Goal: Task Accomplishment & Management: Complete application form

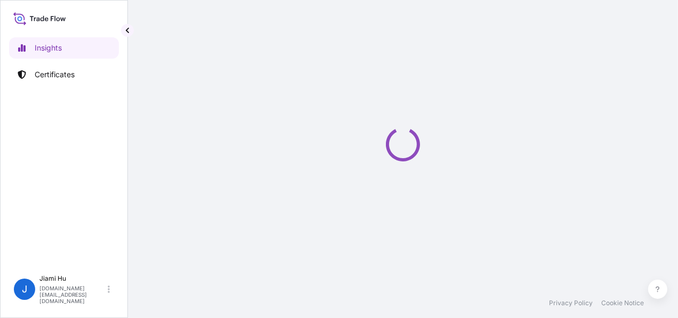
select select "2025"
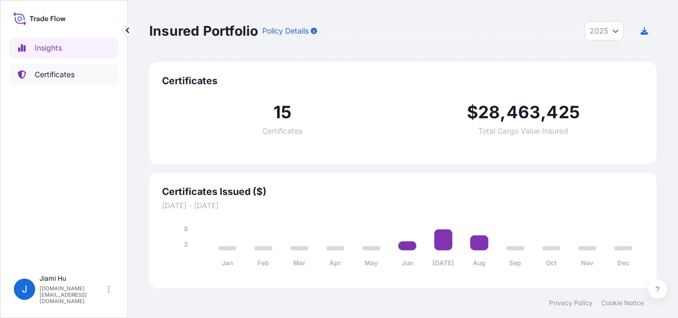
click at [43, 77] on p "Certificates" at bounding box center [55, 74] width 40 height 11
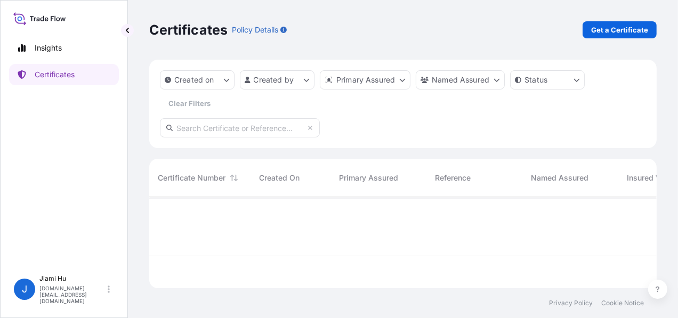
scroll to position [89, 499]
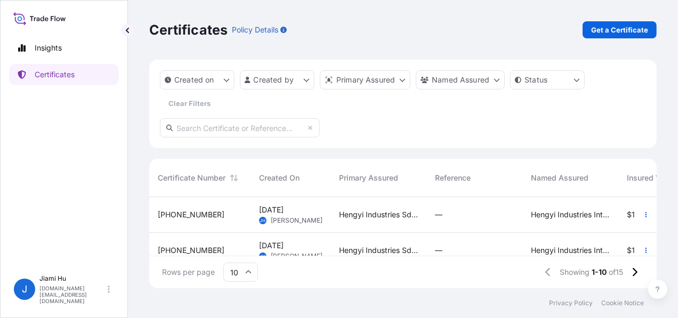
click at [211, 134] on input "text" at bounding box center [240, 127] width 160 height 19
paste input "31505"
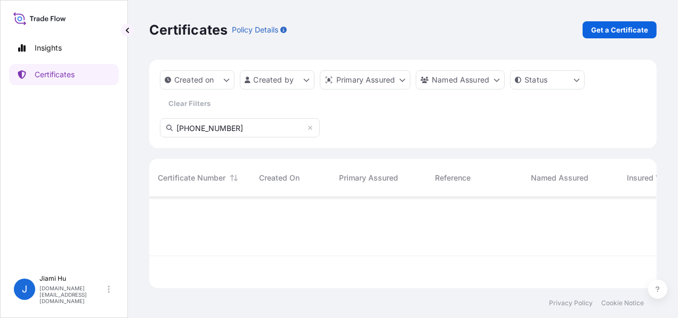
drag, startPoint x: 235, startPoint y: 129, endPoint x: 93, endPoint y: 118, distance: 142.2
click at [93, 119] on div "Insights Certificates J Jiami Hu [DOMAIN_NAME][EMAIL_ADDRESS][DOMAIN_NAME] Cert…" at bounding box center [339, 159] width 678 height 318
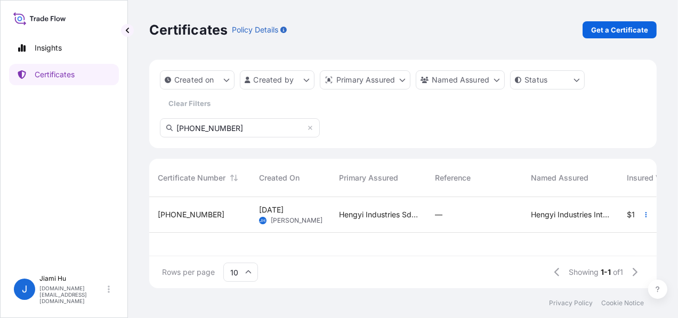
scroll to position [121, 499]
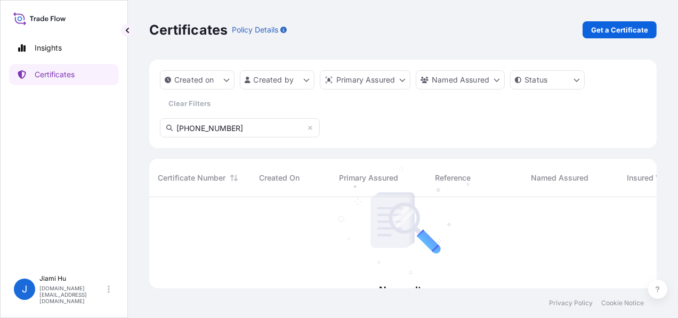
click at [219, 131] on input "[PHONE_NUMBER]" at bounding box center [240, 127] width 160 height 19
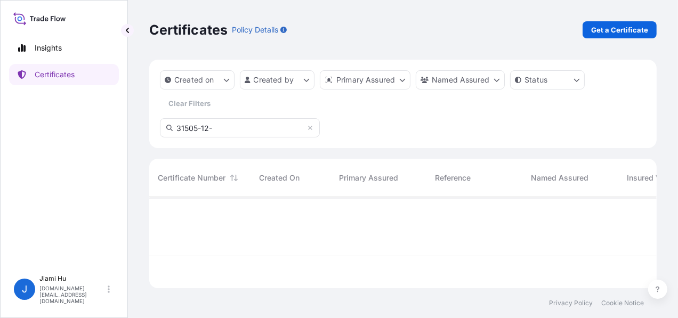
scroll to position [9, 8]
type input "31505-12"
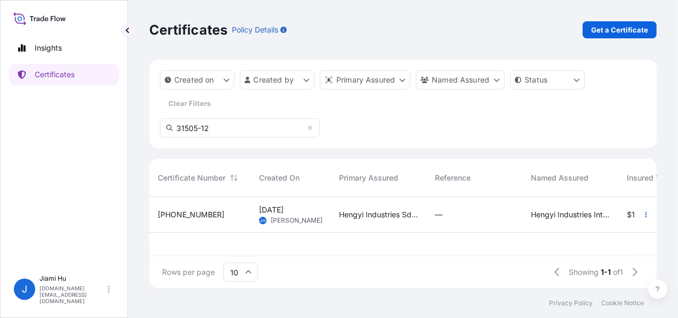
click at [223, 219] on div "[PHONE_NUMBER]" at bounding box center [200, 214] width 84 height 11
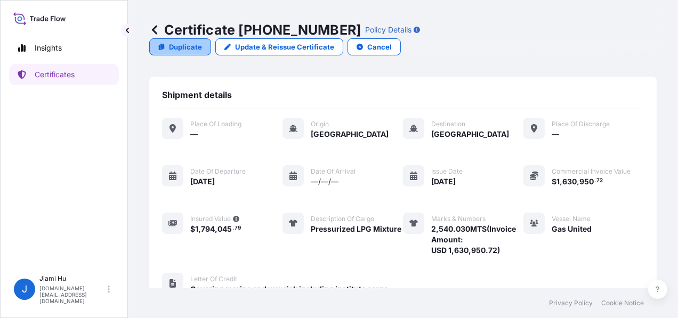
click at [211, 38] on link "Duplicate" at bounding box center [180, 46] width 62 height 17
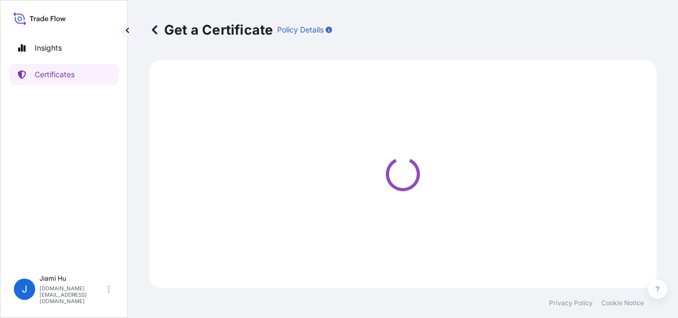
select select "Sea"
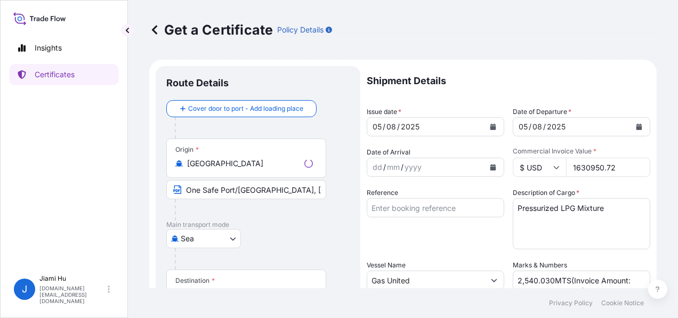
select select "31505"
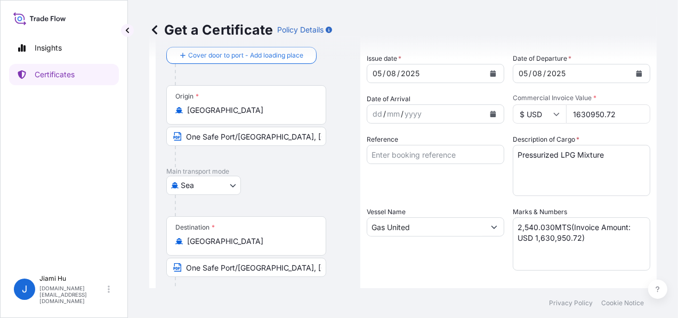
click at [545, 228] on textarea "2,540.030MTS(Invoice Amount: USD 1,630,950.72)" at bounding box center [582, 243] width 138 height 53
drag, startPoint x: 551, startPoint y: 228, endPoint x: 506, endPoint y: 227, distance: 45.3
click at [506, 228] on div "Shipment Details Issue date * [DATE] Date of Departure * [DATE] Date of Arrival…" at bounding box center [509, 267] width 284 height 508
paste textarea "2,536.006"
click at [535, 227] on textarea "2,540.030MTS(Invoice Amount: USD 1,630,950.72)" at bounding box center [582, 243] width 138 height 53
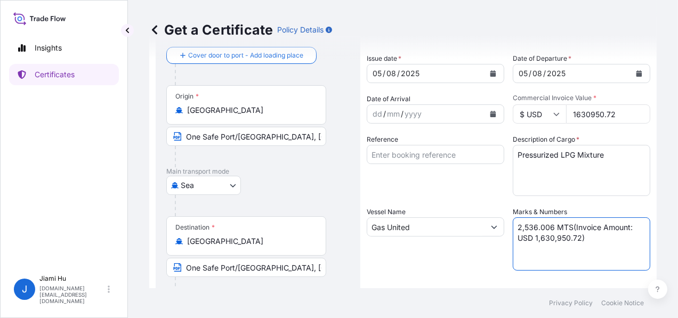
drag, startPoint x: 576, startPoint y: 241, endPoint x: 530, endPoint y: 240, distance: 45.9
click at [530, 240] on textarea "2,540.030MTS(Invoice Amount: USD 1,630,950.72)" at bounding box center [582, 243] width 138 height 53
paste textarea "1,630,048.29"
type textarea "2,536.006 MTS(Invoice Amount: USD 1,630,048.29)"
click at [564, 168] on textarea "Pressurized LPG Mixture" at bounding box center [582, 170] width 138 height 51
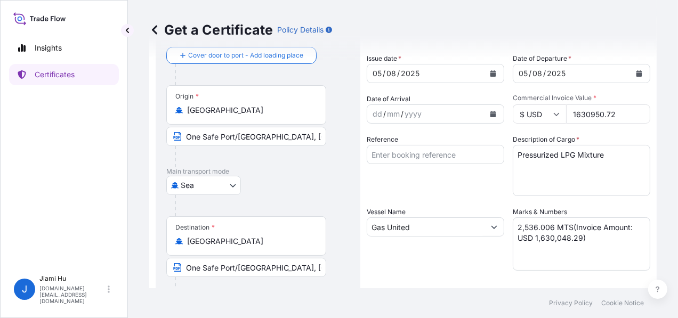
drag, startPoint x: 617, startPoint y: 112, endPoint x: 553, endPoint y: 112, distance: 64.0
click at [554, 112] on div "$ USD 1630950.72" at bounding box center [582, 113] width 138 height 19
paste input "048.29"
type input "1630048.29"
click at [602, 179] on textarea "Pressurized LPG Mixture" at bounding box center [582, 170] width 138 height 51
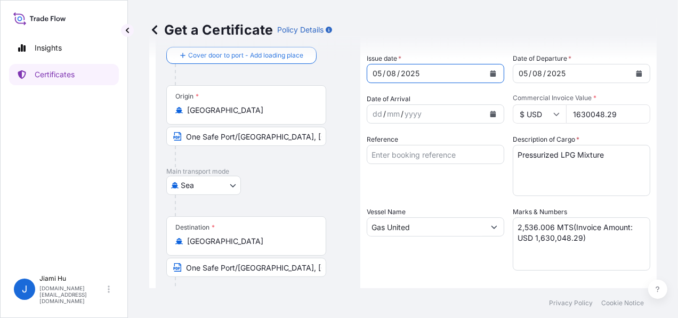
click at [490, 77] on button "Calendar" at bounding box center [493, 73] width 17 height 17
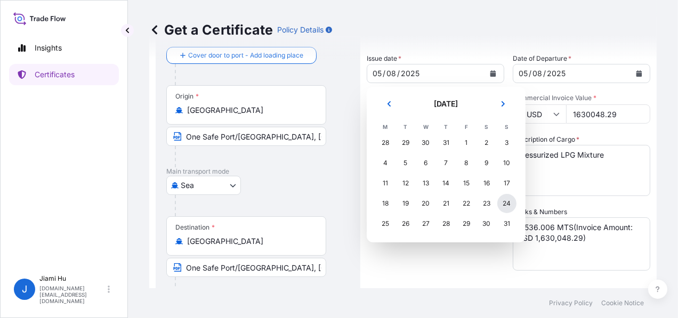
click at [505, 202] on div "24" at bounding box center [506, 203] width 19 height 19
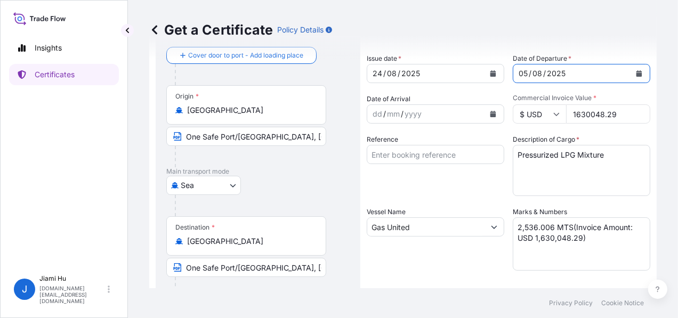
click at [636, 74] on icon "Calendar" at bounding box center [639, 73] width 6 height 6
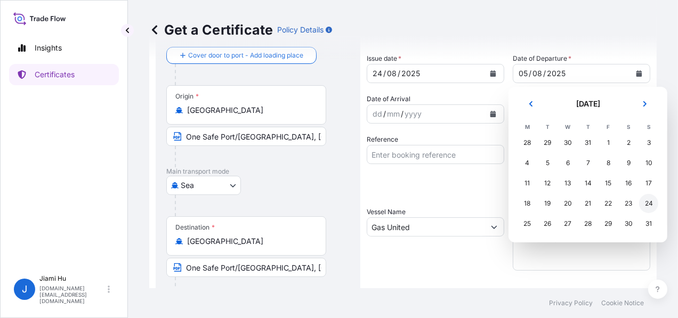
click at [649, 207] on div "24" at bounding box center [648, 203] width 19 height 19
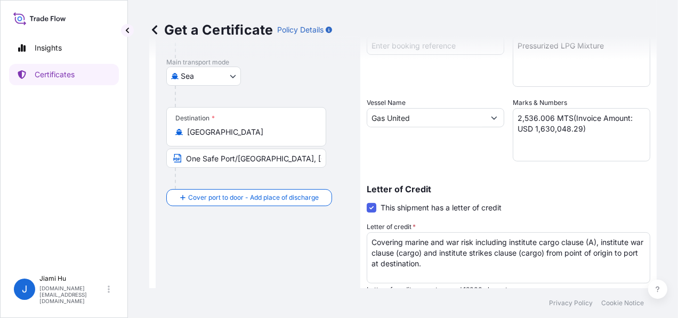
scroll to position [321, 0]
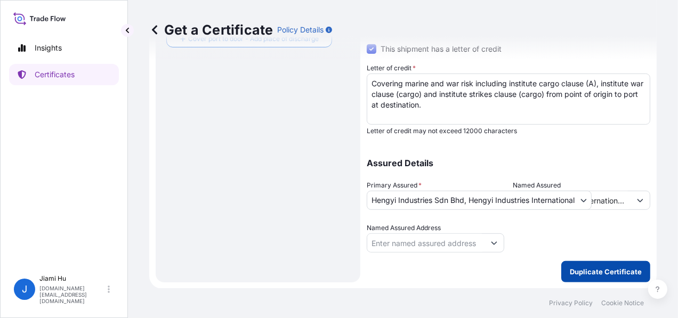
click at [609, 275] on p "Duplicate Certificate" at bounding box center [606, 272] width 72 height 11
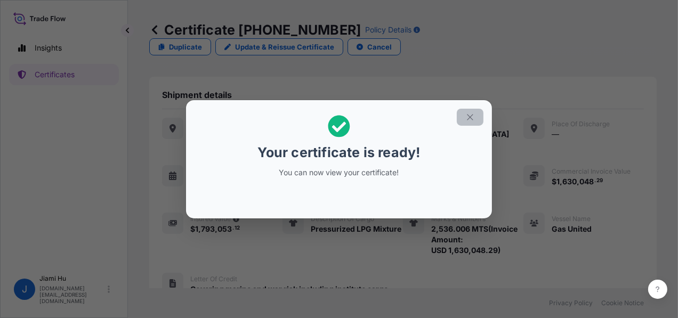
click at [472, 116] on icon "button" at bounding box center [470, 117] width 10 height 10
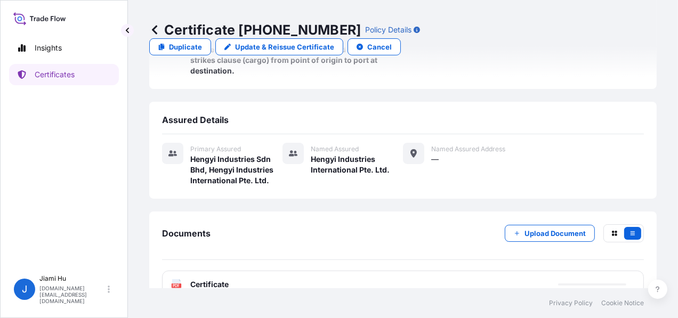
scroll to position [254, 0]
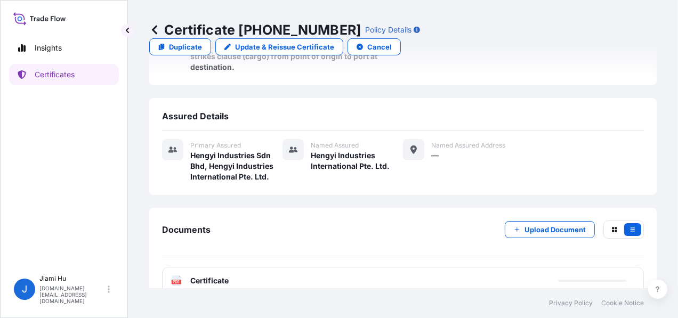
click at [220, 276] on span "Certificate" at bounding box center [209, 281] width 38 height 11
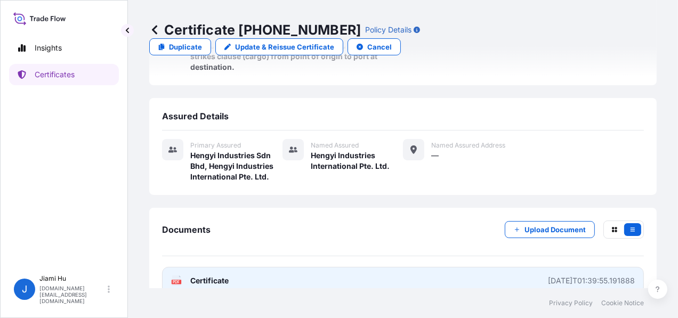
click at [217, 276] on span "Certificate" at bounding box center [209, 281] width 38 height 11
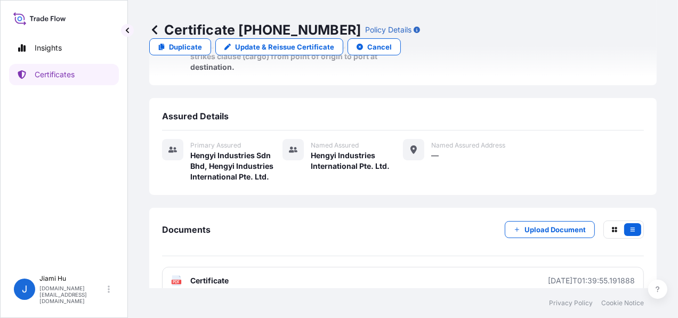
click at [156, 25] on icon at bounding box center [154, 30] width 11 height 11
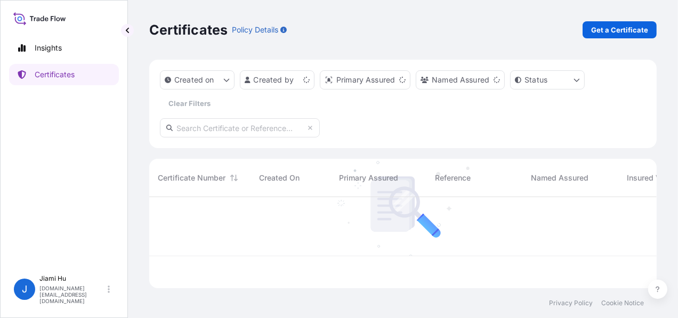
scroll to position [89, 499]
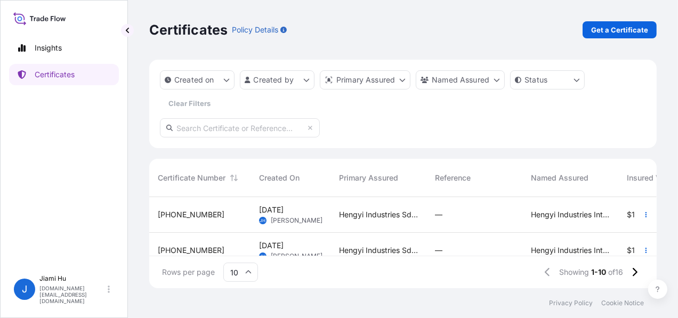
click at [288, 127] on input "text" at bounding box center [240, 127] width 160 height 19
paste input "[PHONE_NUMBER]"
type input "[PHONE_NUMBER]"
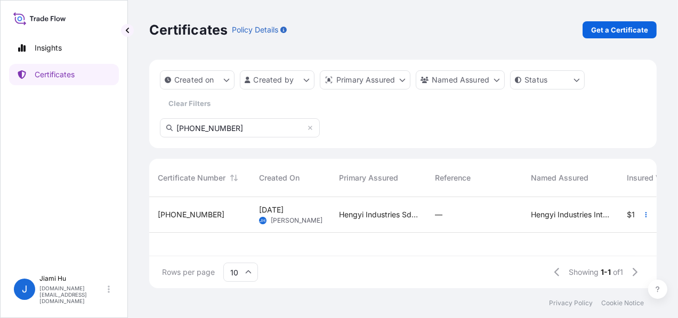
click at [493, 216] on div "—" at bounding box center [474, 214] width 79 height 11
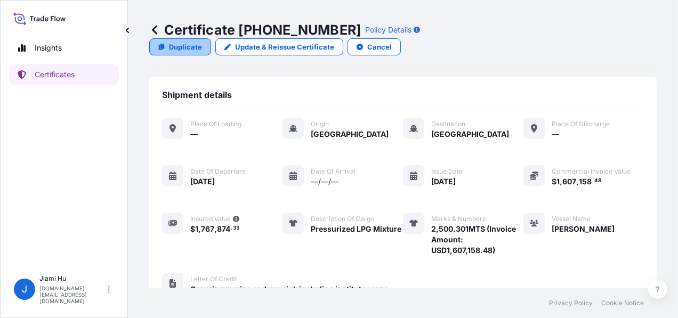
click at [202, 42] on p "Duplicate" at bounding box center [185, 47] width 33 height 11
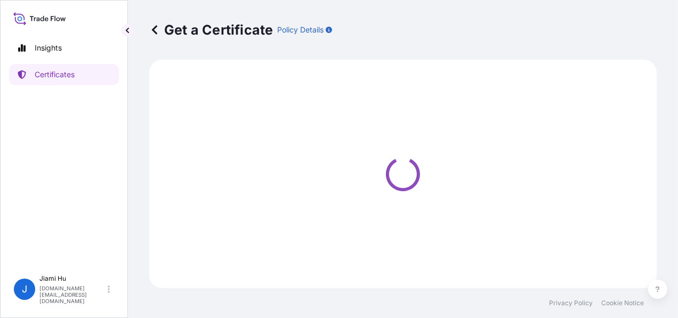
select select "Sea"
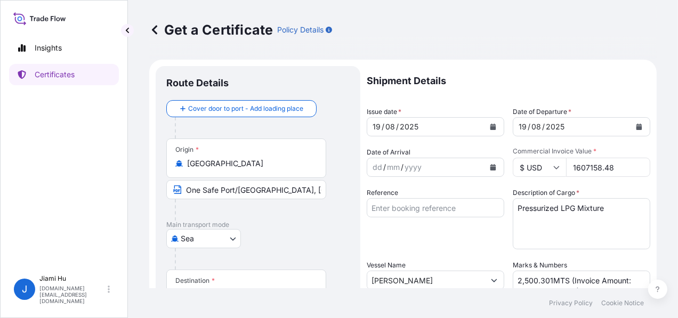
select select "31505"
click at [592, 165] on input "1607158.48" at bounding box center [608, 167] width 84 height 19
paste input "2492.99"
type input "2492.99"
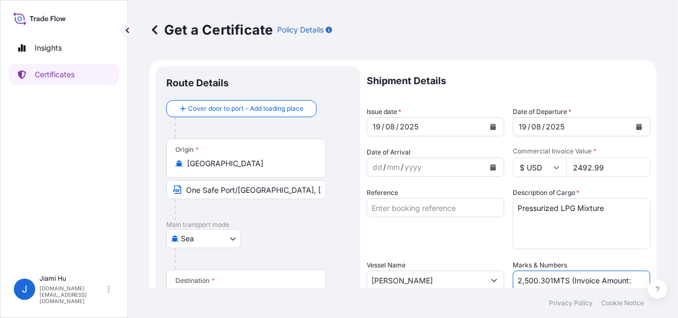
drag, startPoint x: 546, startPoint y: 276, endPoint x: 497, endPoint y: 278, distance: 49.6
click at [497, 278] on div "Shipment Details Issue date * [DATE] Date of Departure * [DATE] Date of Arrival…" at bounding box center [509, 320] width 284 height 508
paste textarea "2,492.989"
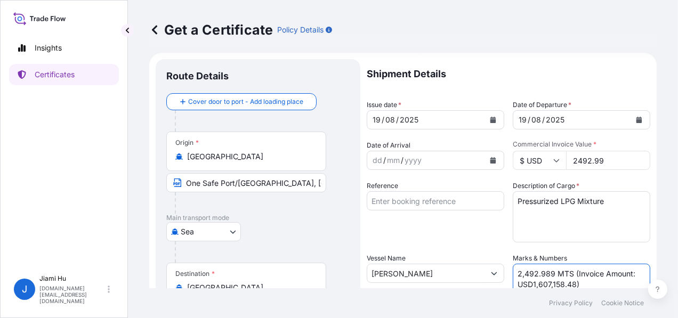
type textarea "2,492.989 MTS (Invoice Amount: USD1,607,158.48)"
click at [584, 156] on input "2492.99" at bounding box center [608, 160] width 84 height 19
paste input "1651600.23"
type input "1651600.23"
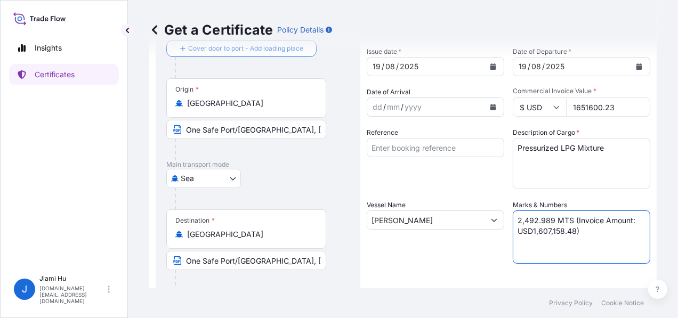
scroll to position [72, 0]
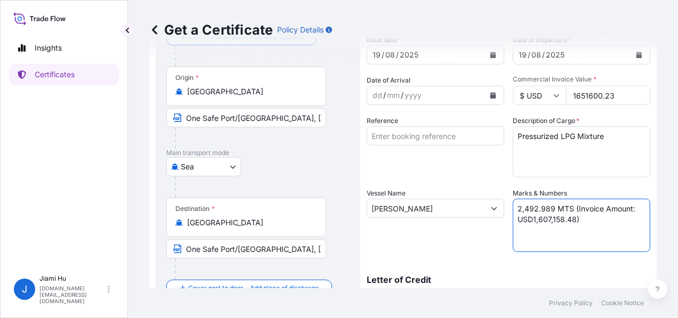
drag, startPoint x: 570, startPoint y: 282, endPoint x: 529, endPoint y: 223, distance: 72.1
click at [529, 223] on textarea "2,500.301MTS (Invoice Amount: USD1,607,158.48)" at bounding box center [582, 225] width 138 height 53
paste textarea "1,651,600.23"
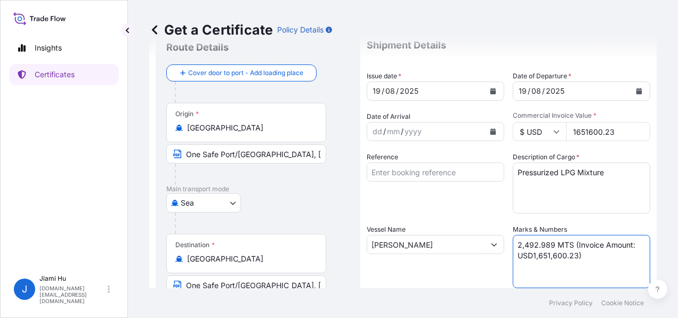
scroll to position [0, 0]
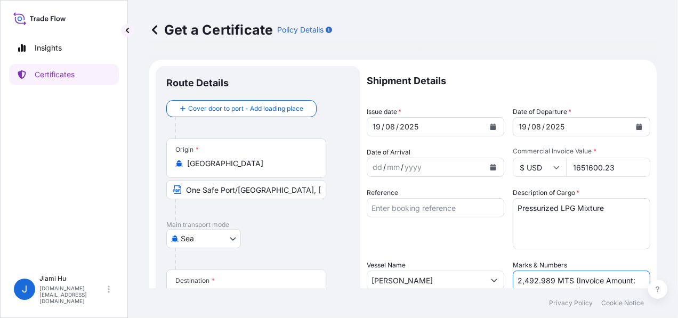
type textarea "2,492.989 MTS (Invoice Amount: USD1,651,600.23)"
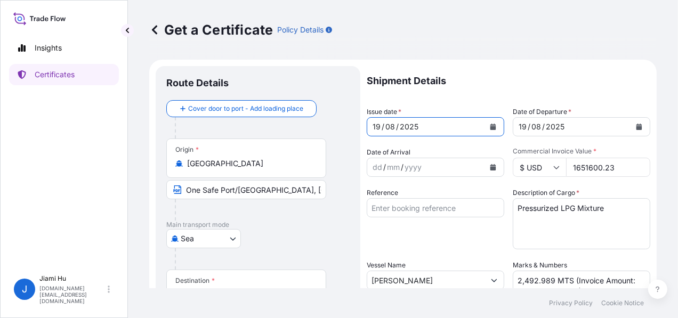
click at [487, 117] on div "[DATE]" at bounding box center [436, 126] width 138 height 19
click at [491, 127] on icon "Calendar" at bounding box center [493, 127] width 6 height 6
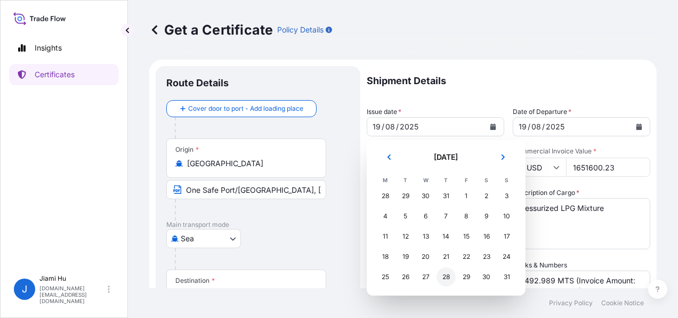
click at [448, 278] on div "28" at bounding box center [446, 277] width 19 height 19
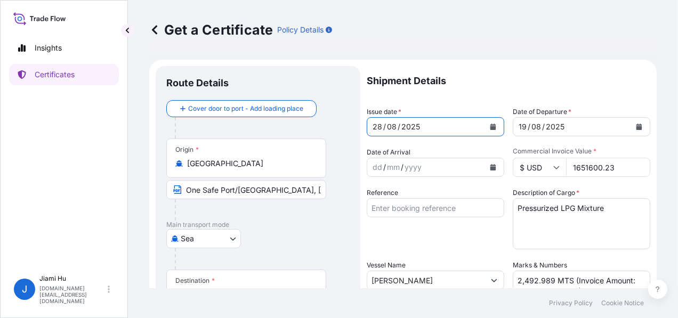
click at [635, 127] on button "Calendar" at bounding box center [639, 126] width 17 height 17
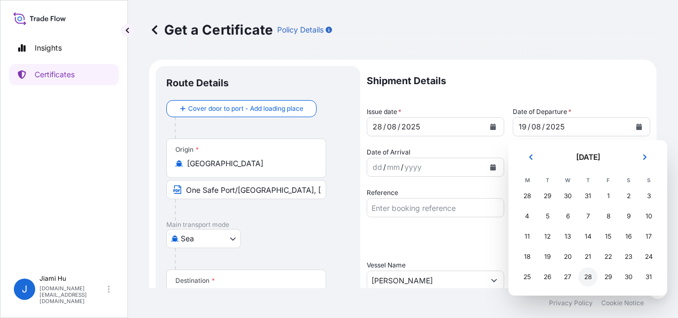
click at [582, 276] on div "28" at bounding box center [587, 277] width 19 height 19
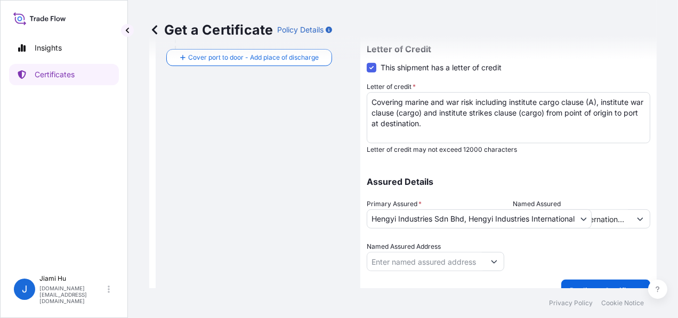
scroll to position [321, 0]
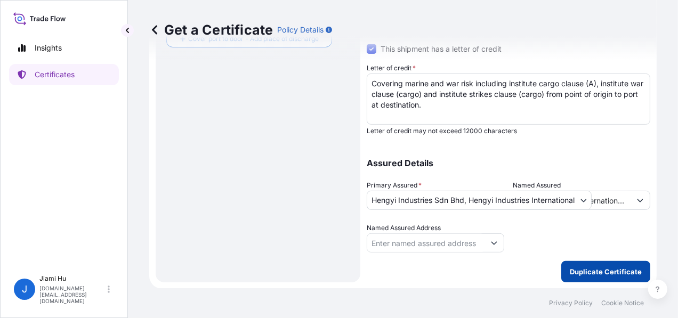
click at [593, 267] on p "Duplicate Certificate" at bounding box center [606, 272] width 72 height 11
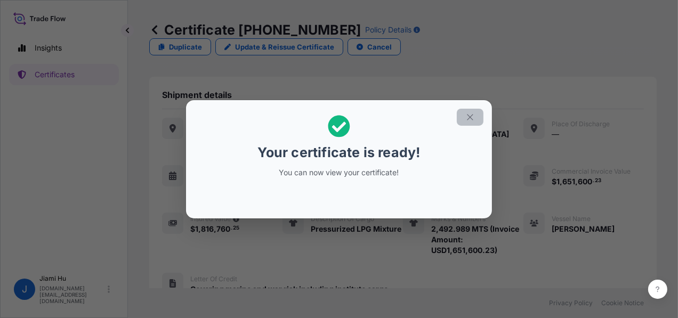
click at [472, 118] on icon "button" at bounding box center [470, 117] width 10 height 10
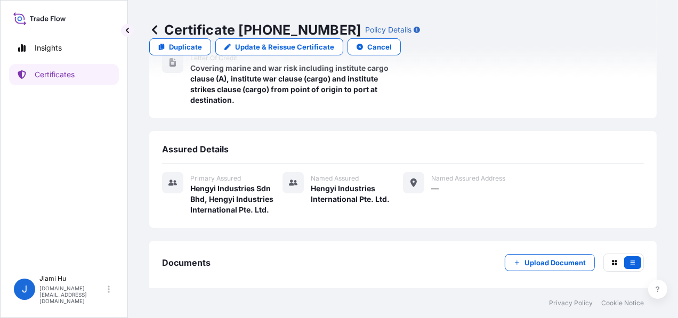
scroll to position [254, 0]
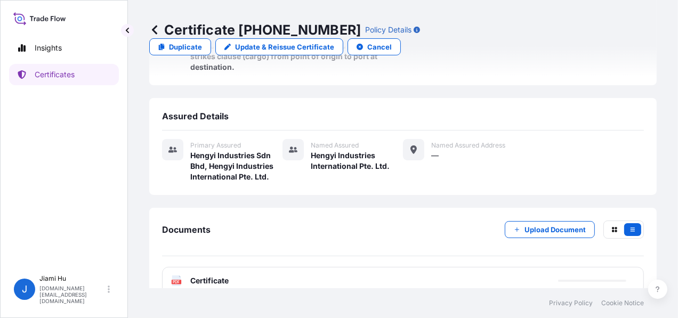
click at [272, 267] on div "PDF Certificate" at bounding box center [403, 281] width 482 height 28
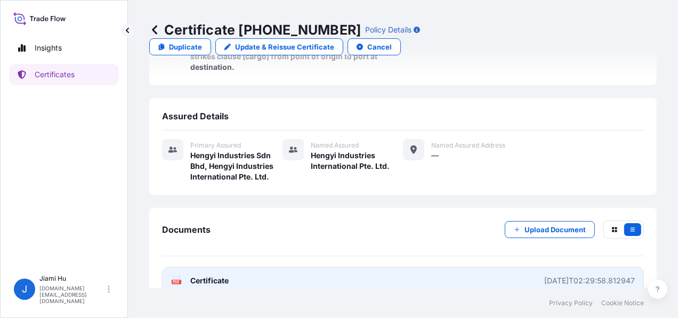
click at [272, 267] on link "PDF Certificate [DATE]T02:29:58.812947" at bounding box center [403, 281] width 482 height 28
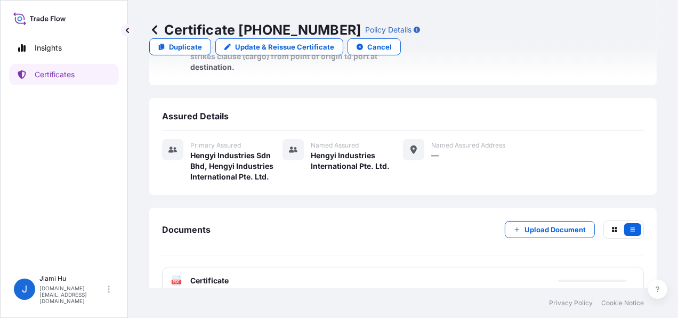
click at [159, 31] on icon at bounding box center [154, 30] width 11 height 11
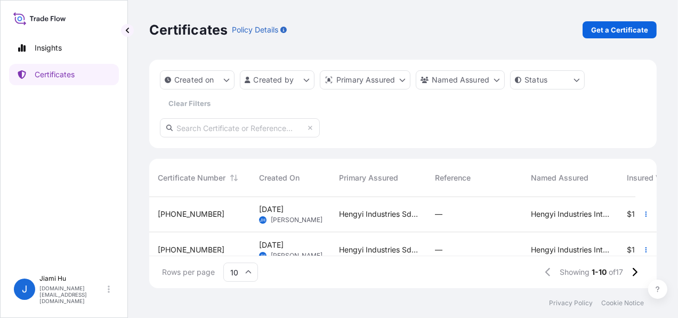
scroll to position [53, 0]
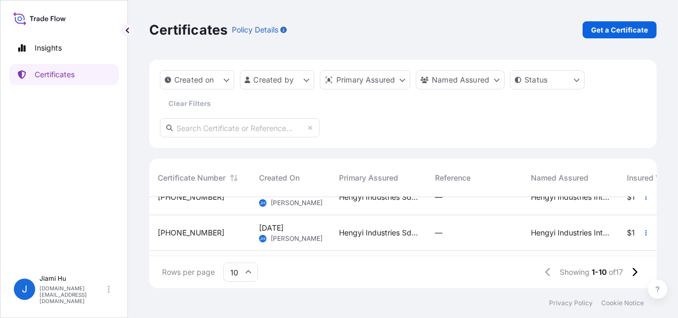
click at [208, 210] on div "[PHONE_NUMBER]" at bounding box center [199, 198] width 101 height 36
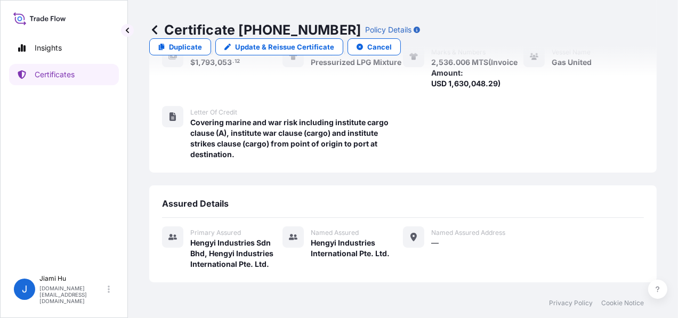
scroll to position [41, 0]
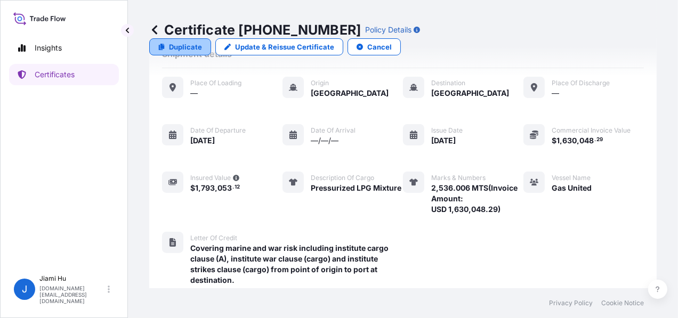
click at [202, 42] on p "Duplicate" at bounding box center [185, 47] width 33 height 11
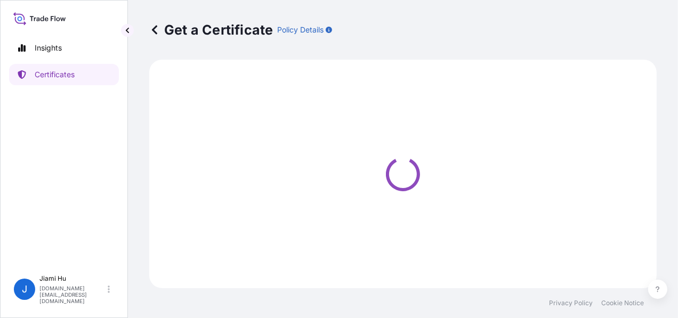
select select "Sea"
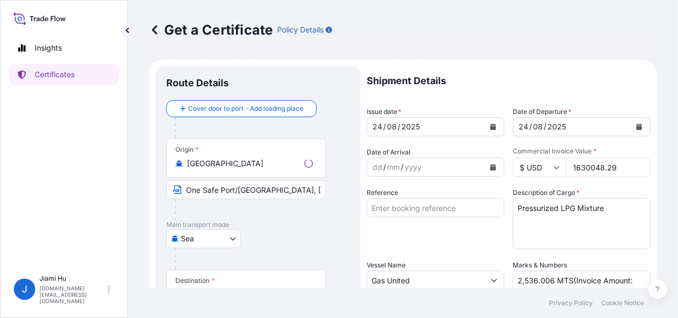
select select "31505"
click at [487, 123] on button "Calendar" at bounding box center [493, 126] width 17 height 17
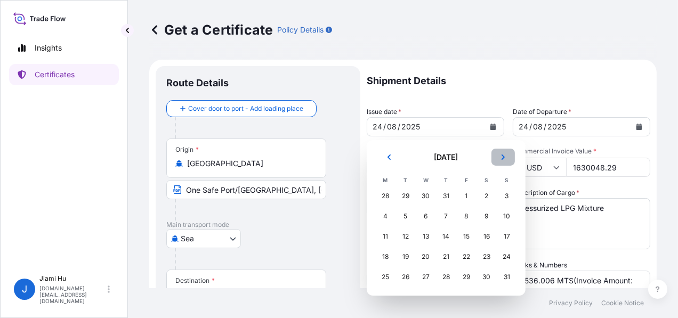
click at [500, 163] on button "Next" at bounding box center [502, 157] width 23 height 17
click at [406, 193] on div "2" at bounding box center [405, 196] width 19 height 19
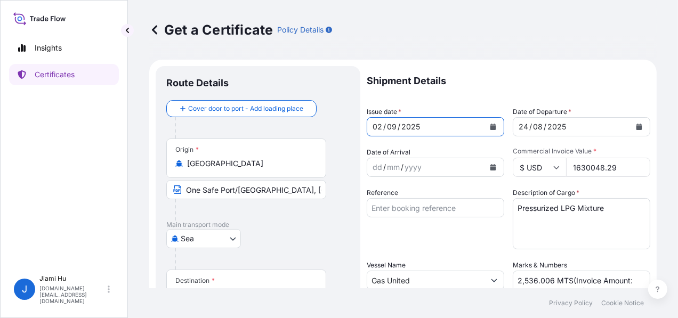
click at [631, 130] on button "Calendar" at bounding box center [639, 126] width 17 height 17
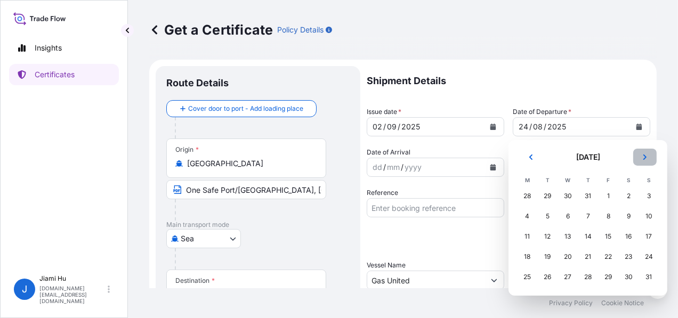
click at [637, 159] on button "Next" at bounding box center [644, 157] width 23 height 17
click at [550, 197] on div "2" at bounding box center [547, 196] width 19 height 19
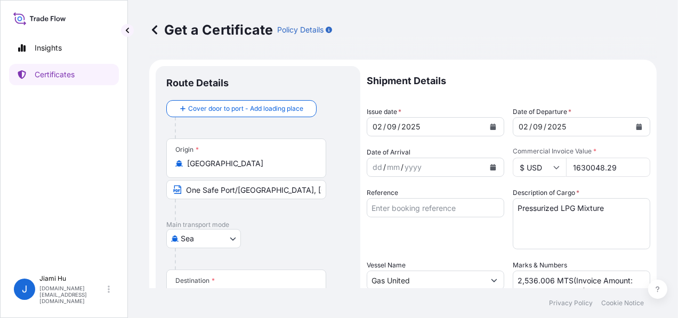
click at [583, 167] on input "1630048.29" at bounding box center [608, 167] width 84 height 19
paste input "28391.24"
type input "1628391.24"
click at [603, 218] on textarea "Pressurized LPG Mixture" at bounding box center [582, 223] width 138 height 51
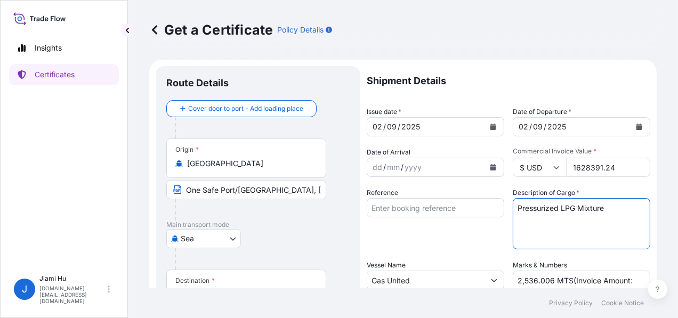
scroll to position [53, 0]
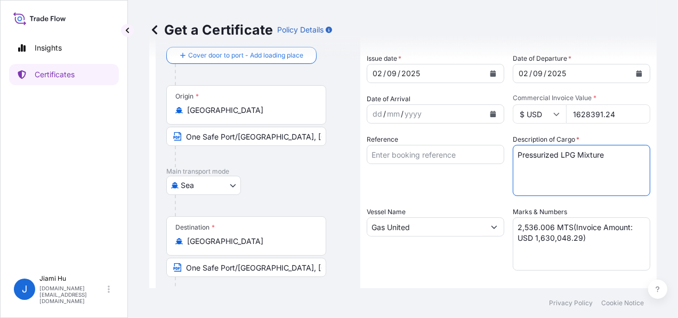
click at [551, 238] on textarea "2,536.006 MTS(Invoice Amount: USD 1,630,048.29)" at bounding box center [582, 243] width 138 height 53
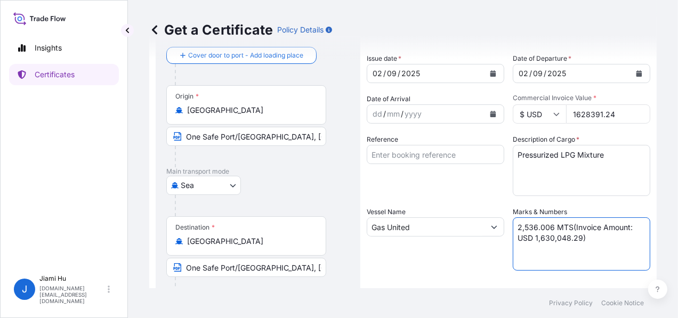
click at [551, 238] on textarea "2,536.006 MTS(Invoice Amount: USD 1,630,048.29)" at bounding box center [582, 243] width 138 height 53
paste textarea "1,628,391.24"
drag, startPoint x: 515, startPoint y: 251, endPoint x: 515, endPoint y: 240, distance: 10.7
click at [515, 251] on textarea "2,536.006 MTS(Invoice Amount: USD 1,630,048.29)" at bounding box center [582, 243] width 138 height 53
drag, startPoint x: 548, startPoint y: 229, endPoint x: 479, endPoint y: 224, distance: 70.0
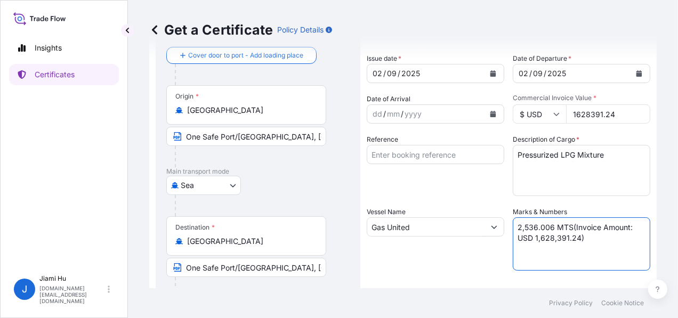
click at [479, 224] on div "Shipment Details Issue date * [DATE] Date of Departure * [DATE] Date of Arrival…" at bounding box center [509, 267] width 284 height 508
paste textarea "2,532.766"
click at [555, 238] on textarea "2,536.006 MTS(Invoice Amount: USD 1,630,048.29)" at bounding box center [582, 243] width 138 height 53
type textarea "2,532.766 MTS(Invoice Amount: USD 1,628,391.24)"
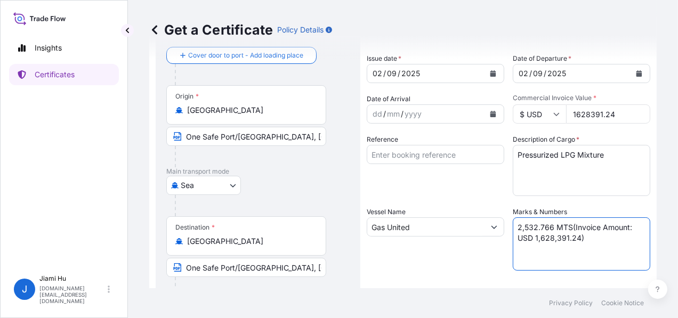
drag, startPoint x: 602, startPoint y: 166, endPoint x: 600, endPoint y: 174, distance: 8.4
click at [602, 166] on textarea "Pressurized LPG Mixture" at bounding box center [582, 170] width 138 height 51
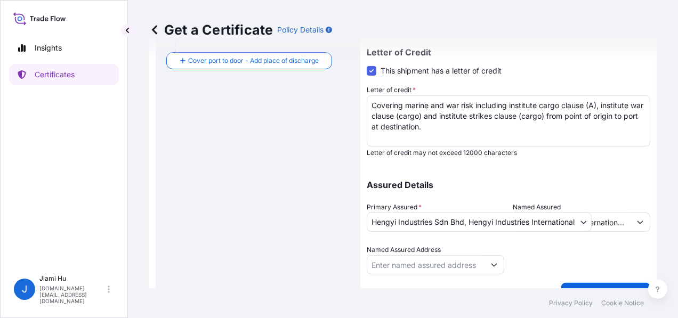
scroll to position [321, 0]
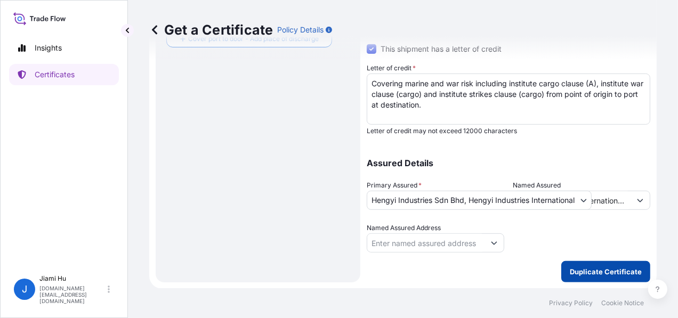
click at [603, 269] on p "Duplicate Certificate" at bounding box center [606, 272] width 72 height 11
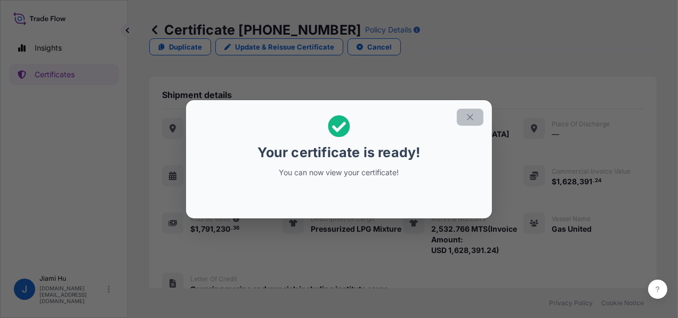
click at [475, 117] on button "button" at bounding box center [470, 117] width 27 height 17
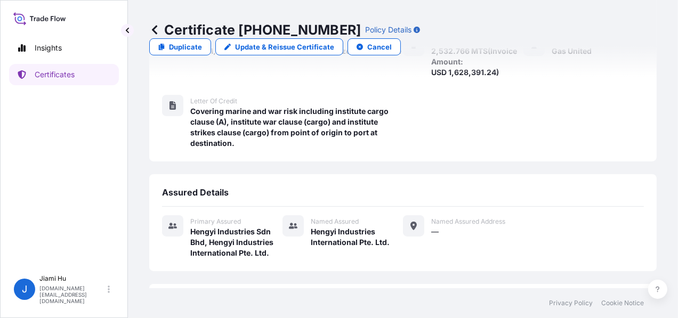
scroll to position [254, 0]
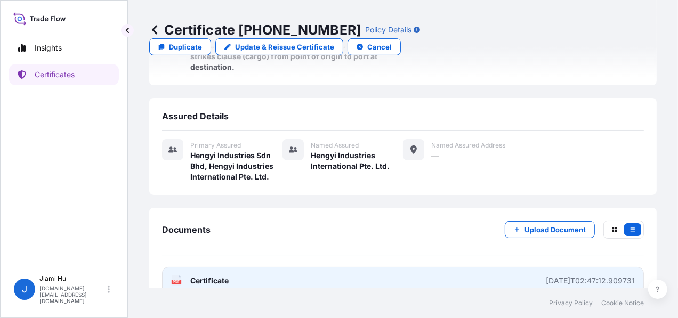
click at [256, 267] on link "PDF Certificate [DATE]T02:47:12.909731" at bounding box center [403, 281] width 482 height 28
